Goal: Information Seeking & Learning: Find specific page/section

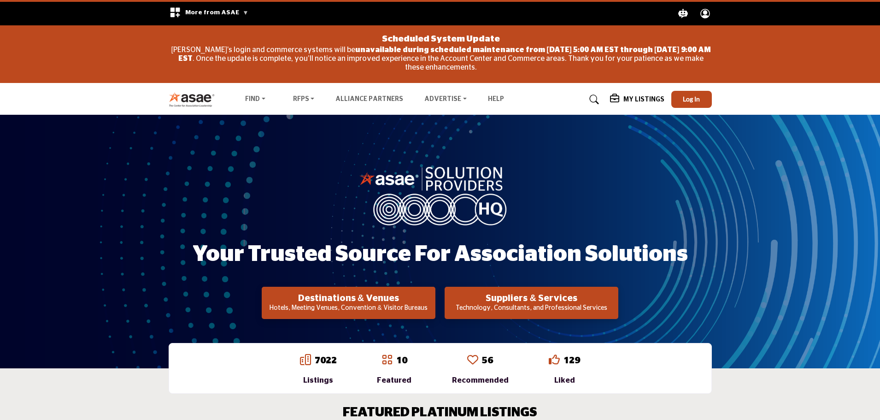
click at [239, 12] on span "More from ASAE" at bounding box center [216, 12] width 63 height 6
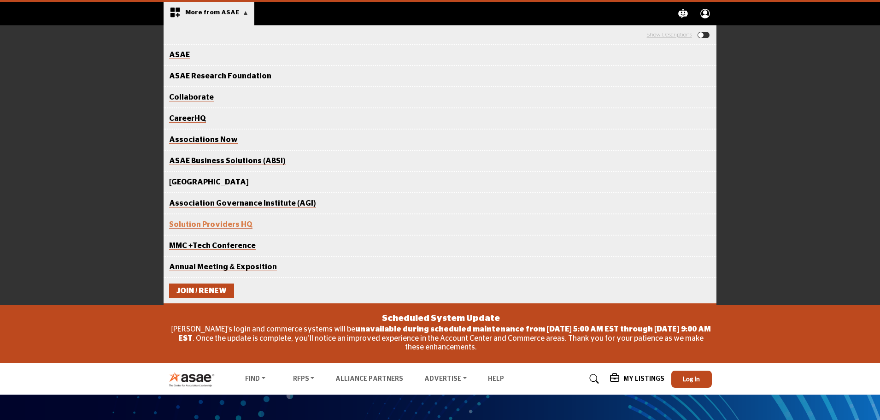
click at [239, 12] on span "More from ASAE" at bounding box center [216, 12] width 63 height 6
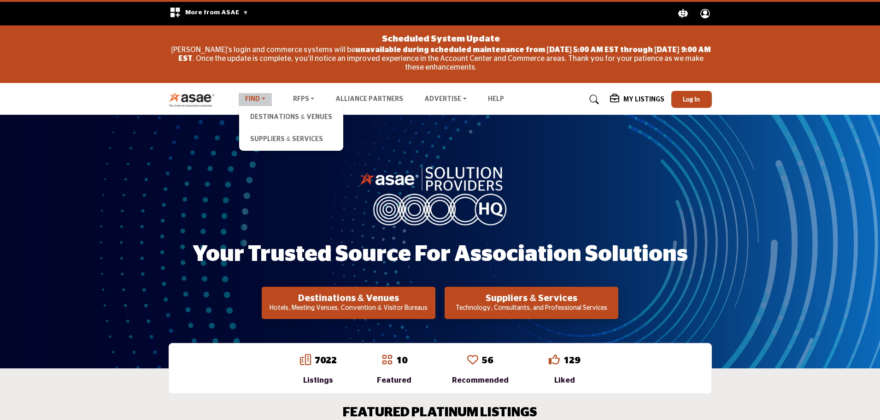
click at [267, 98] on link "Find" at bounding box center [255, 99] width 33 height 13
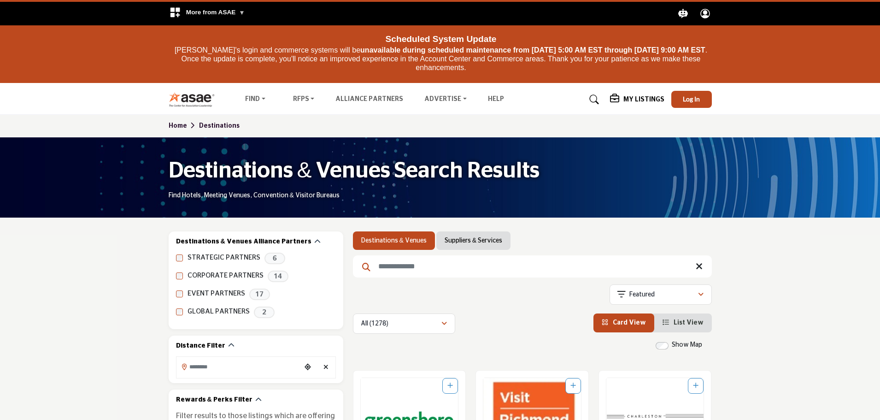
click at [415, 260] on input "Search Keyword" at bounding box center [532, 266] width 359 height 22
type input "*"
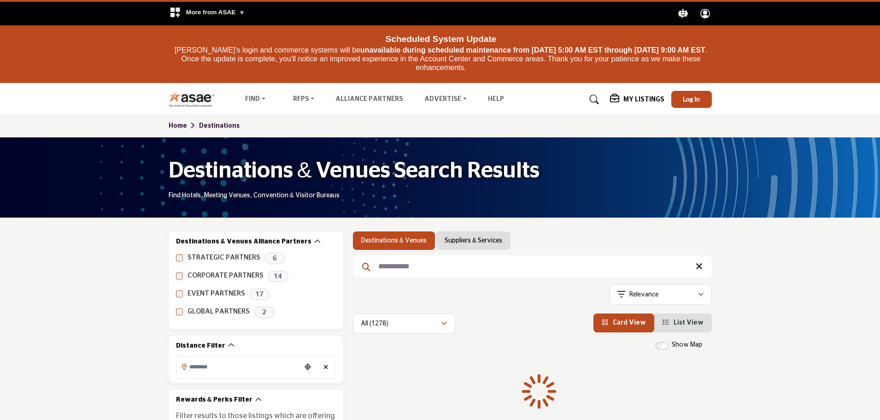
type input "**********"
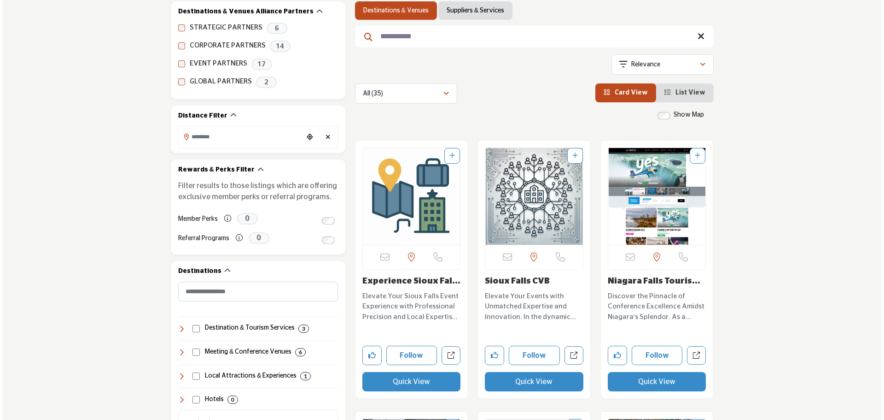
scroll to position [230, 0]
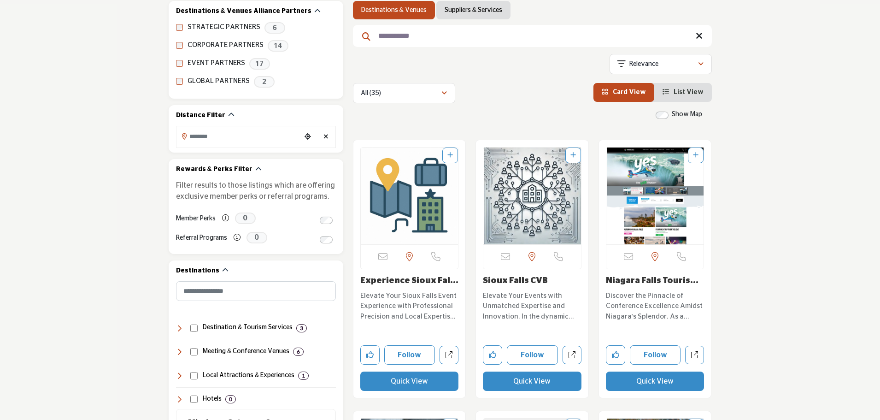
click at [397, 383] on button "Quick View" at bounding box center [409, 380] width 99 height 19
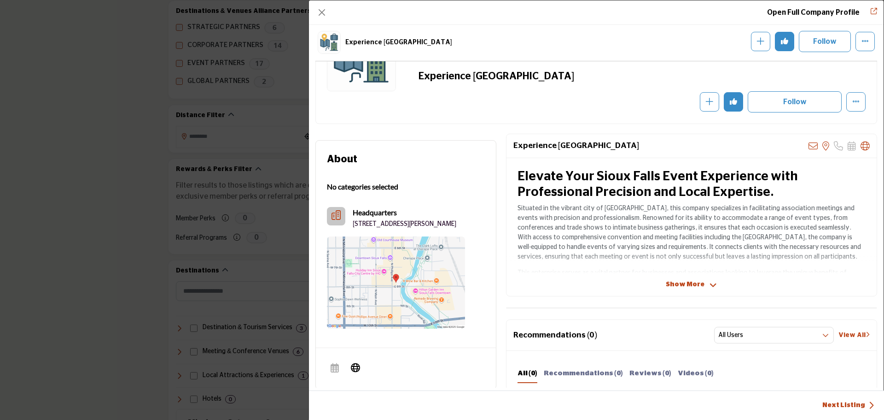
scroll to position [222, 0]
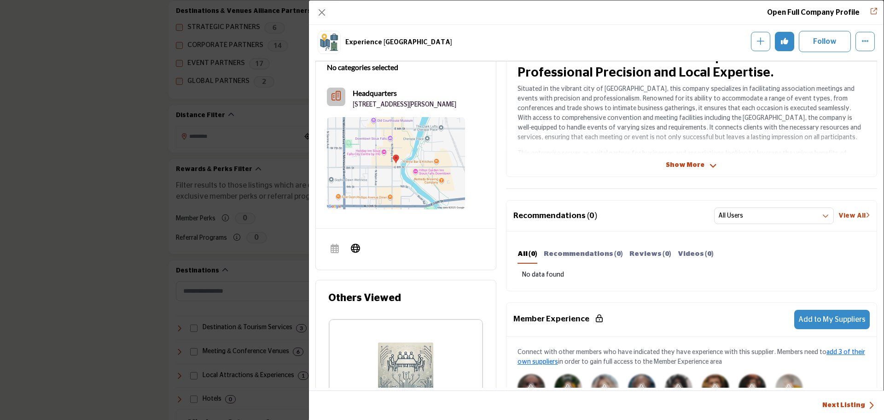
click at [711, 165] on icon "Company Data Modal" at bounding box center [713, 166] width 7 height 8
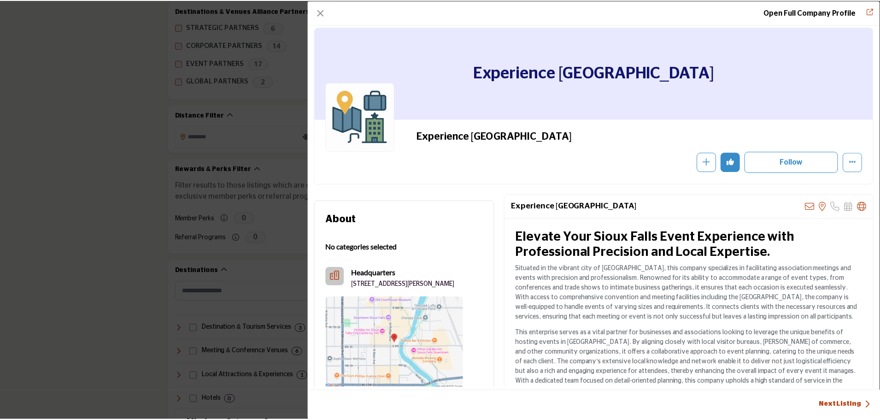
scroll to position [0, 0]
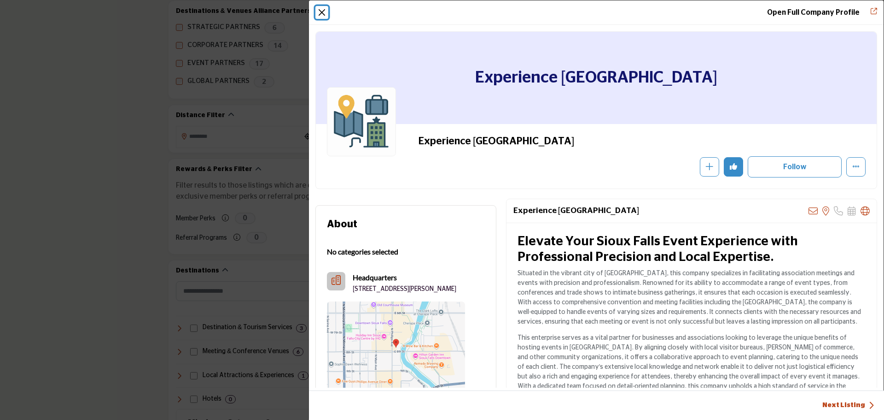
click at [321, 9] on button "Close" at bounding box center [321, 12] width 13 height 13
